Goal: Task Accomplishment & Management: Complete application form

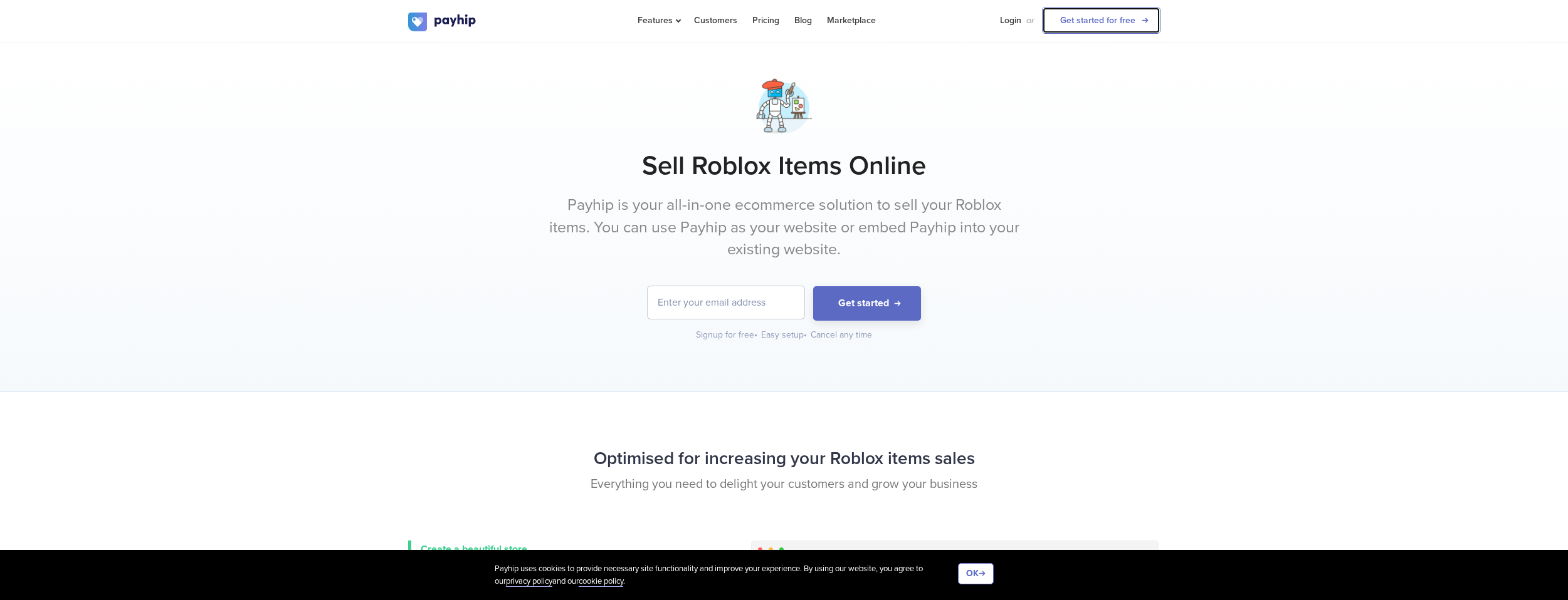
click at [1061, 30] on link "Get started for free" at bounding box center [1101, 20] width 118 height 27
